Goal: Task Accomplishment & Management: Manage account settings

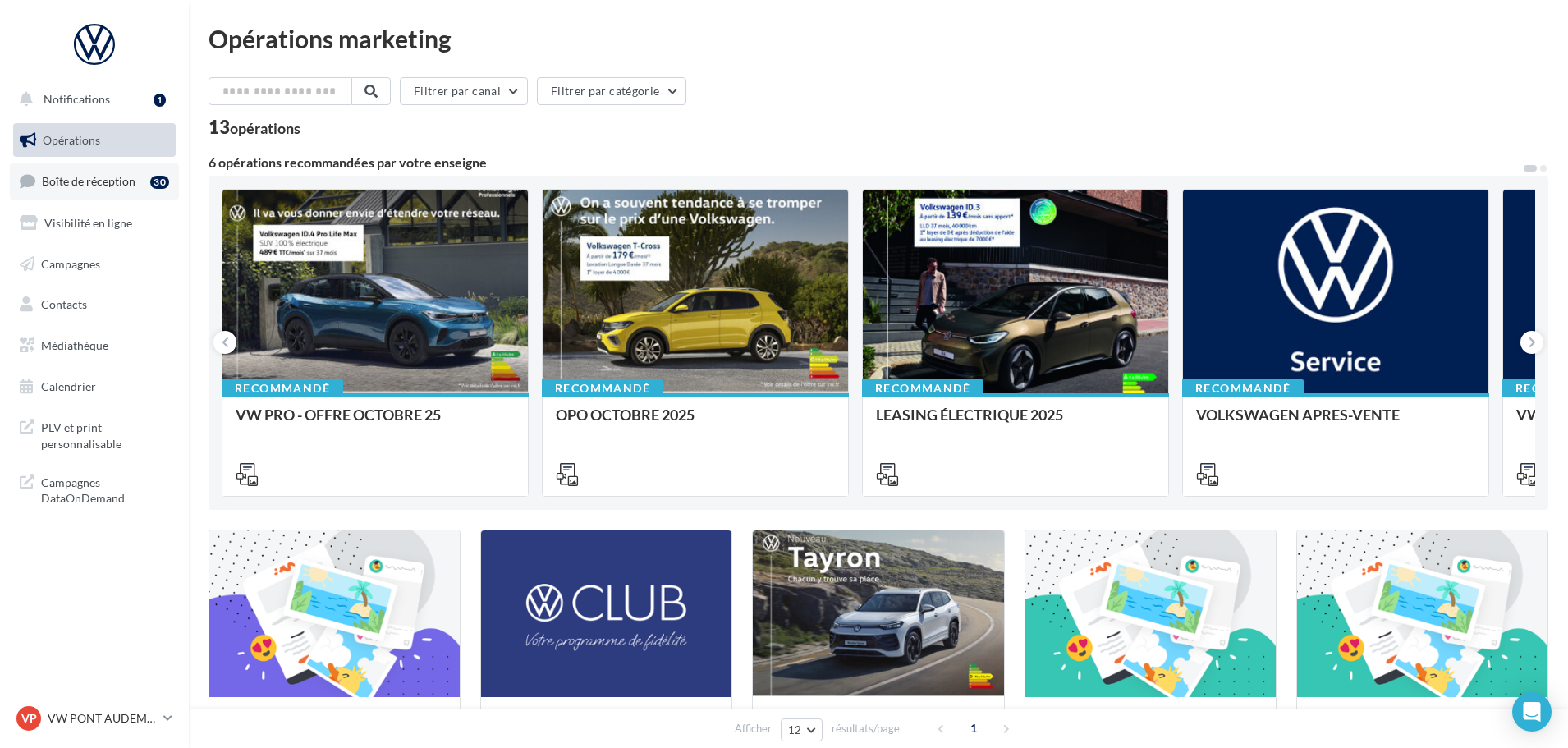
click at [136, 181] on link "Boîte de réception 30" at bounding box center [95, 181] width 169 height 36
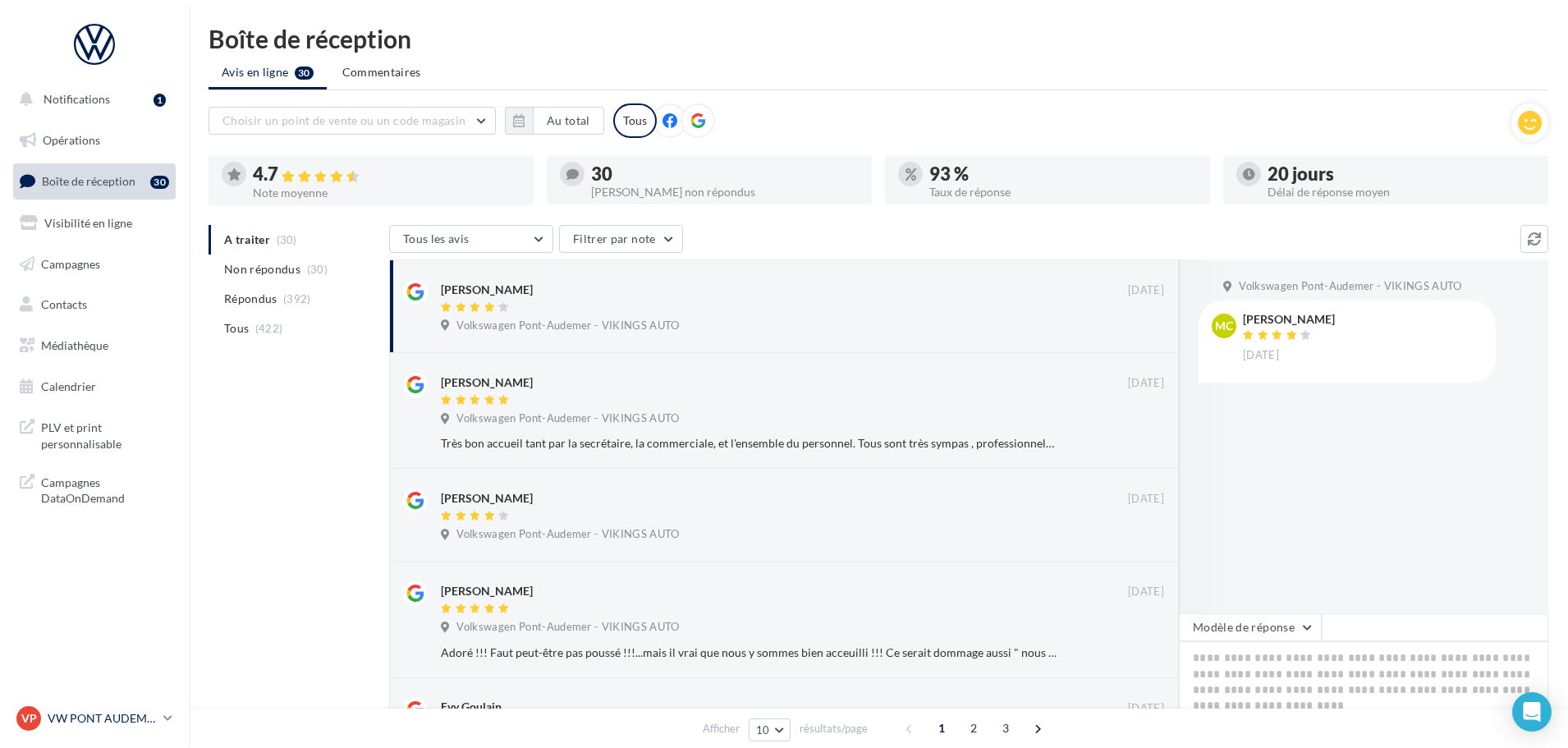
click at [85, 725] on p "VW PONT AUDEMER" at bounding box center [101, 718] width 109 height 16
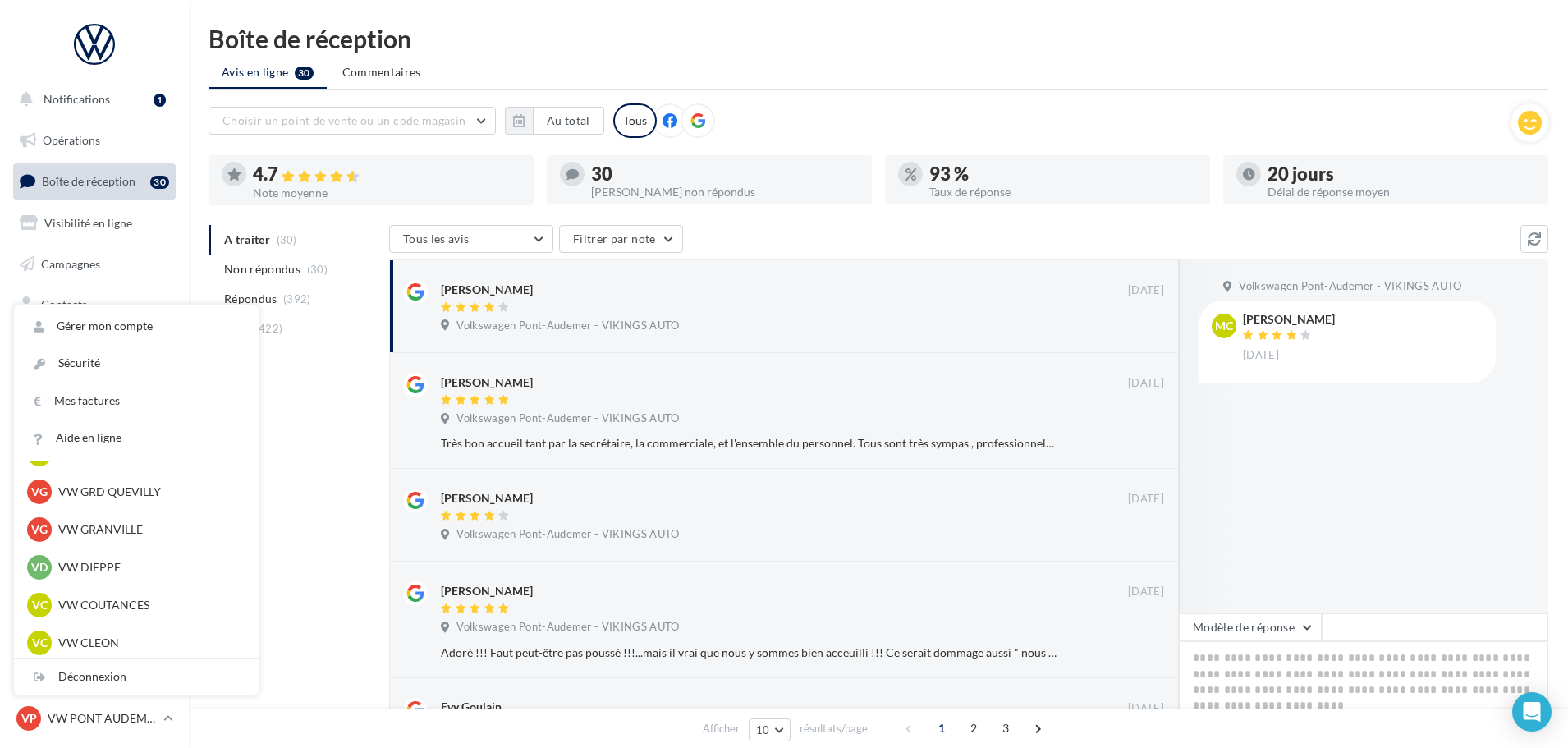
scroll to position [410, 0]
click at [104, 605] on p "VW CLEON" at bounding box center [149, 606] width 181 height 16
